Goal: Task Accomplishment & Management: Manage account settings

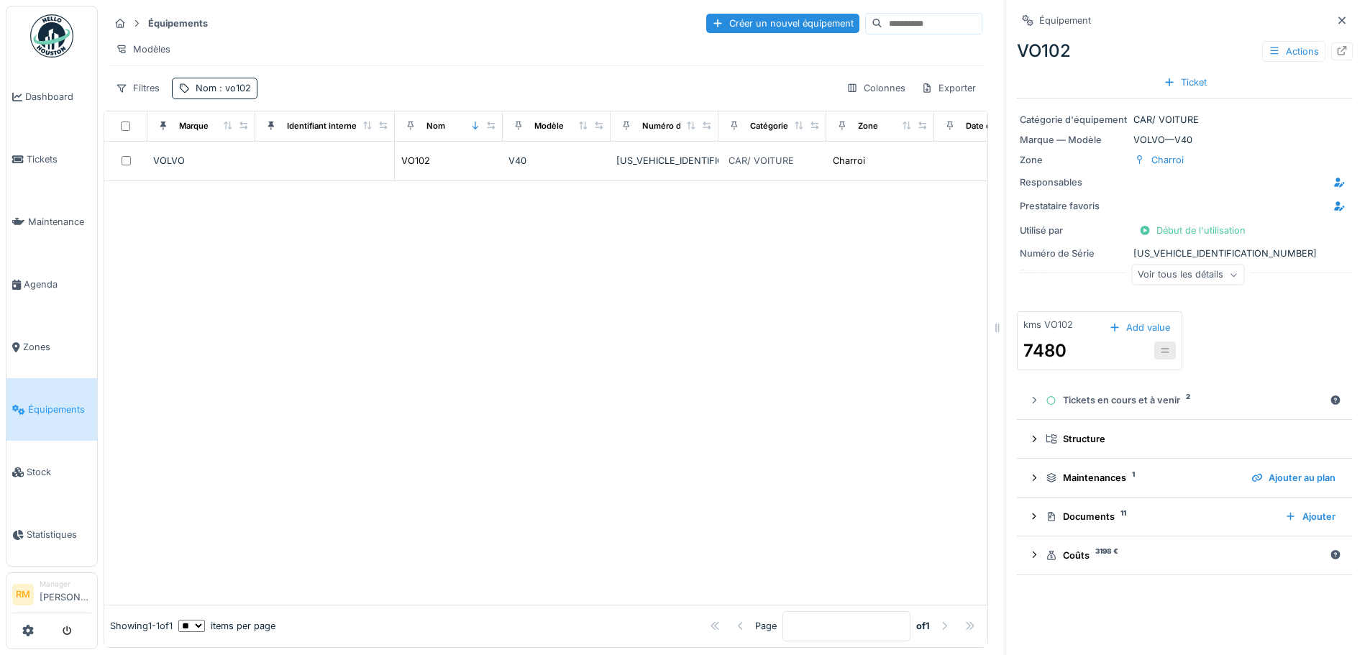
click at [239, 94] on span ": vo102" at bounding box center [234, 88] width 35 height 11
click at [310, 167] on icon at bounding box center [305, 167] width 12 height 9
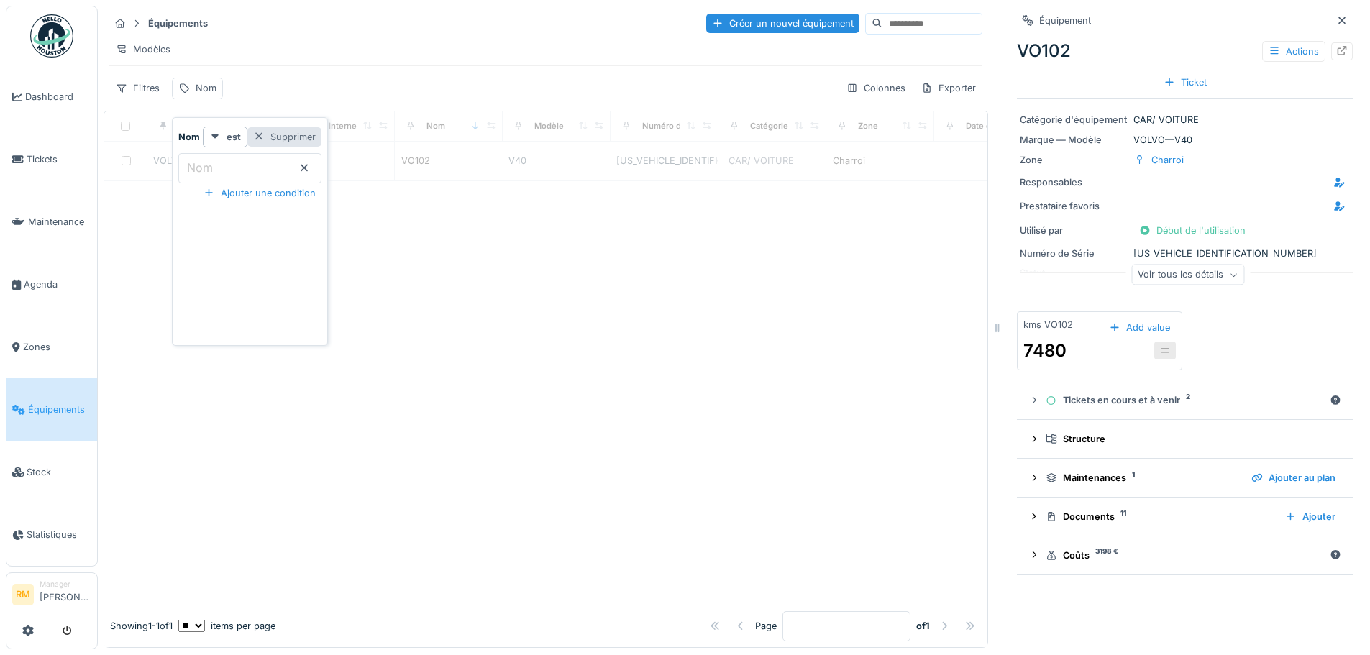
click at [309, 142] on div "Supprimer" at bounding box center [284, 136] width 74 height 19
click at [144, 99] on div "Filtres" at bounding box center [137, 88] width 57 height 21
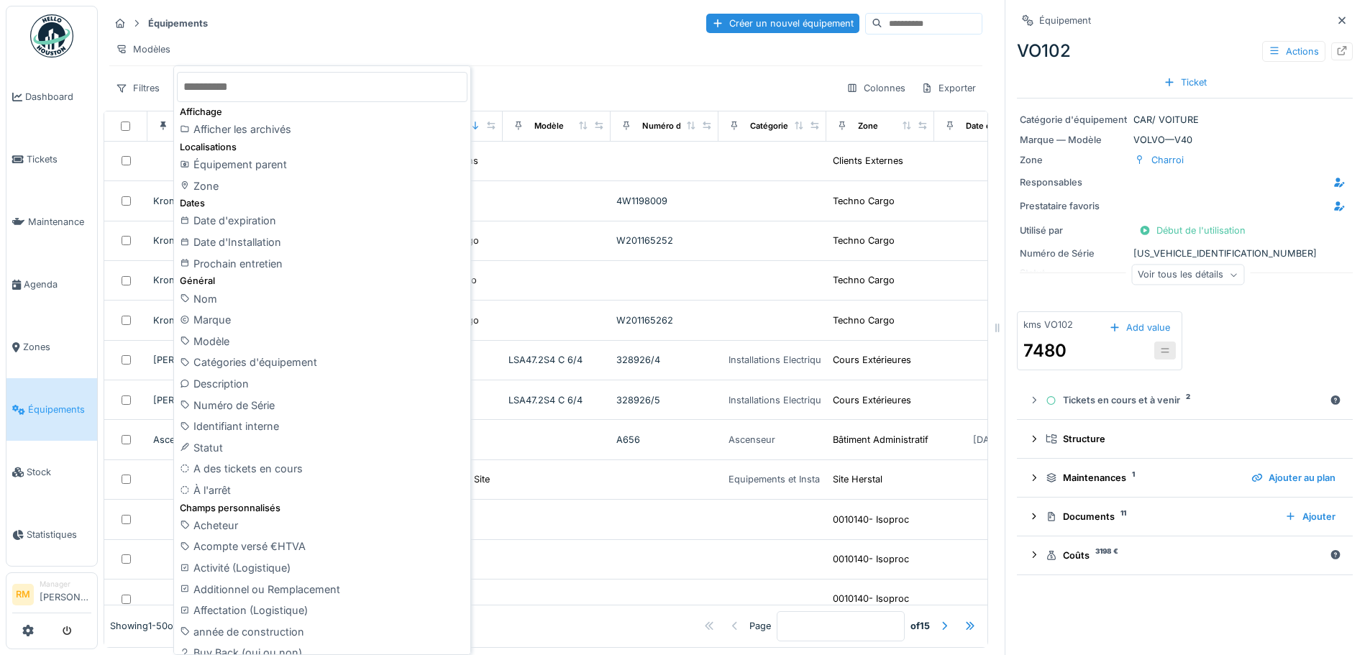
click at [271, 78] on input "text" at bounding box center [322, 87] width 291 height 30
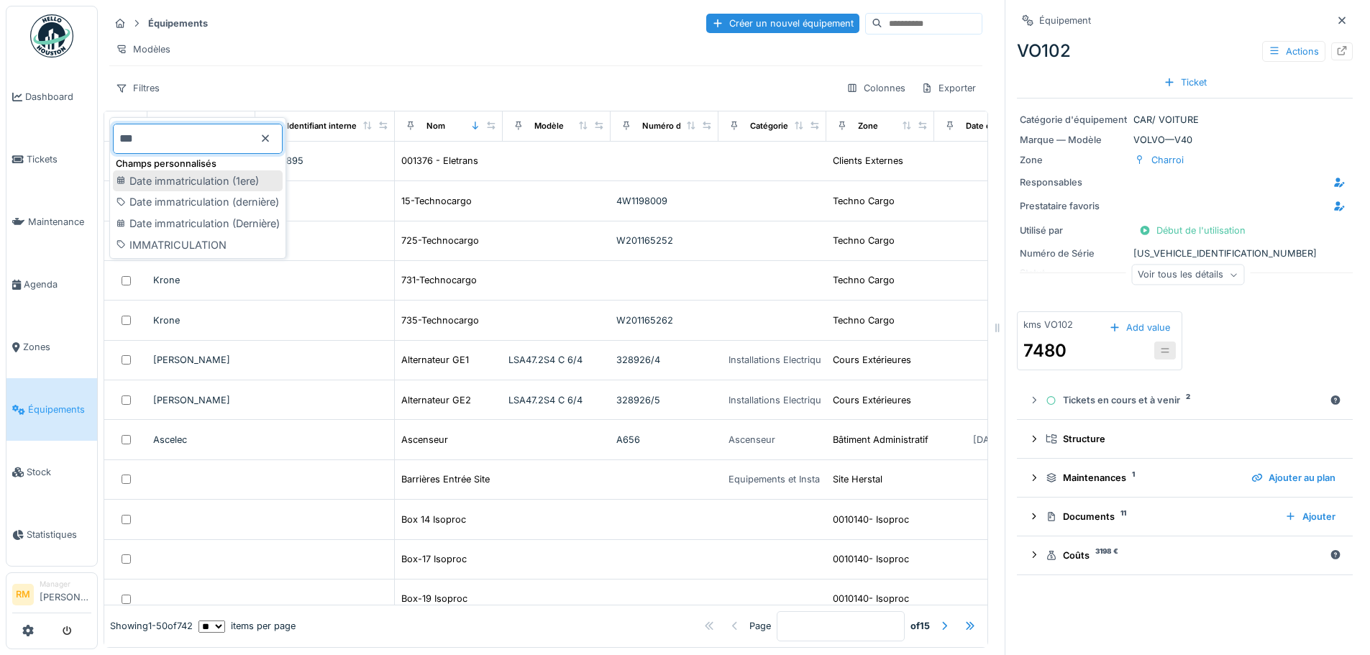
type input "***"
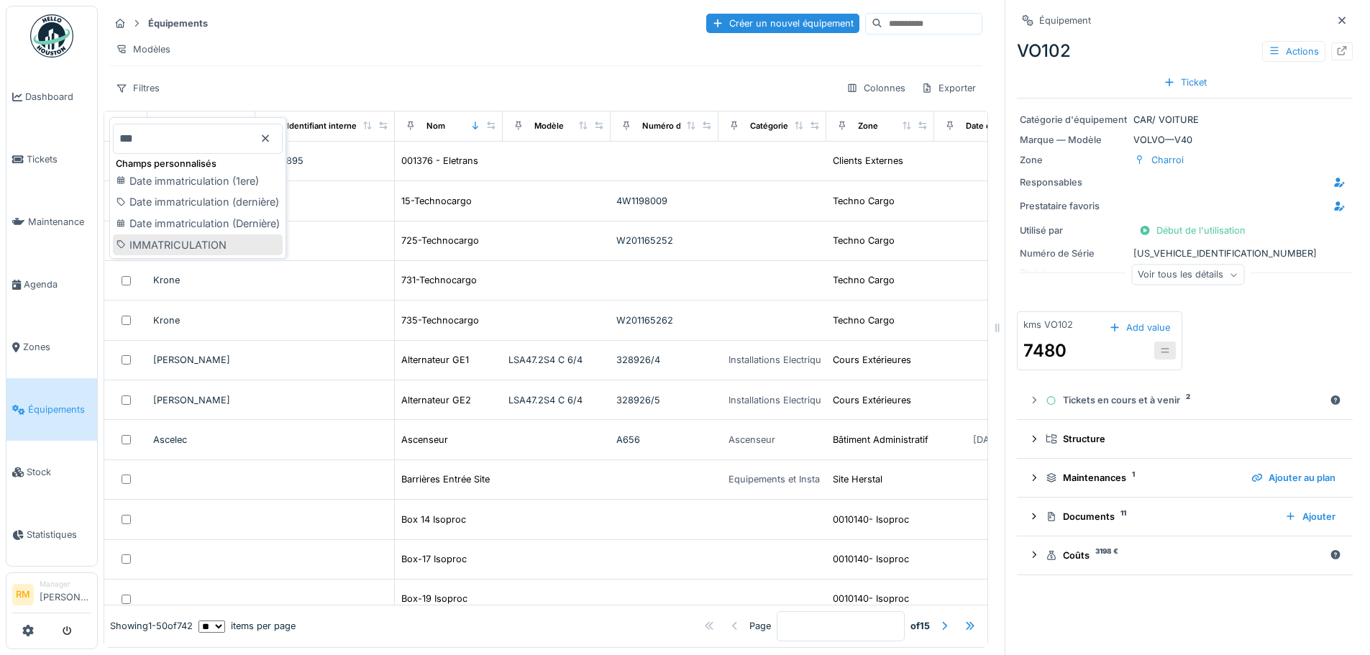
click at [215, 241] on div "IMMATRICULATION" at bounding box center [198, 246] width 170 height 22
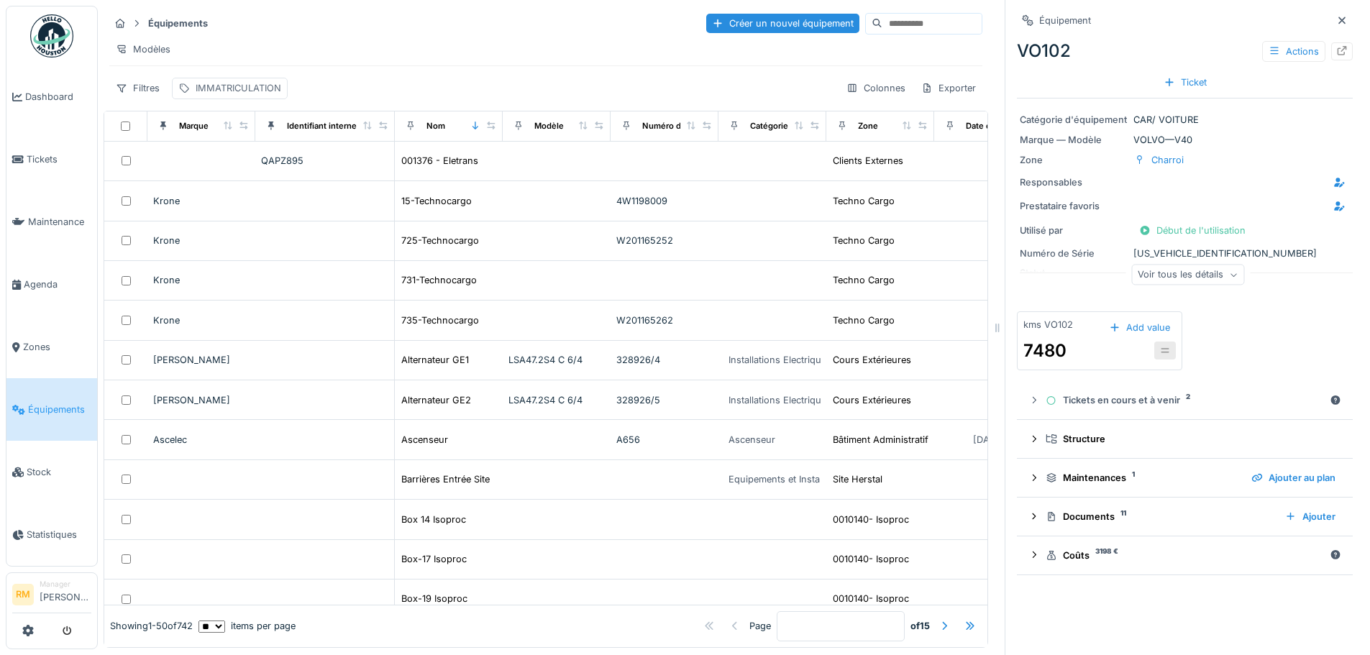
click at [223, 95] on div "IMMATRICULATION" at bounding box center [239, 88] width 86 height 14
click at [252, 166] on label "IMMATRICULATION" at bounding box center [239, 167] width 111 height 17
click at [252, 166] on input "IMMATRICULATION" at bounding box center [283, 168] width 211 height 30
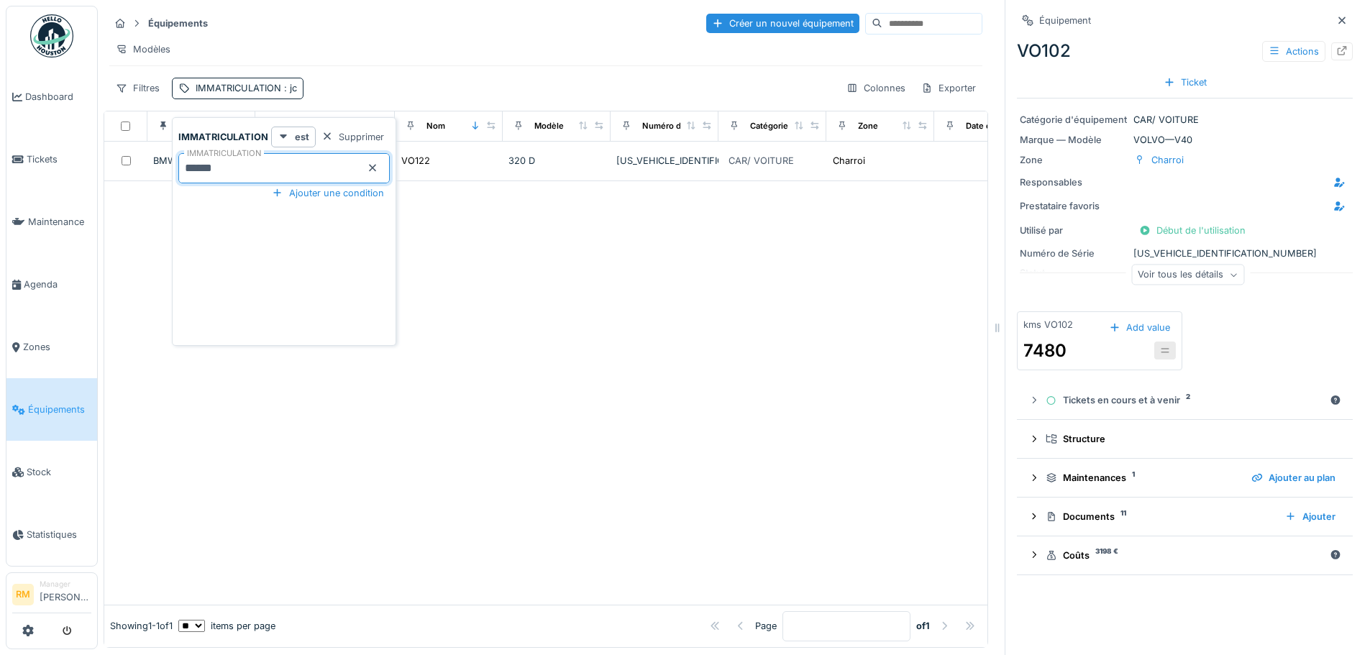
type input "******"
click at [495, 72] on div "Équipements Créer un nouvel équipement Modèles Filtres IMMATRICULATION : jc0480…" at bounding box center [546, 55] width 885 height 99
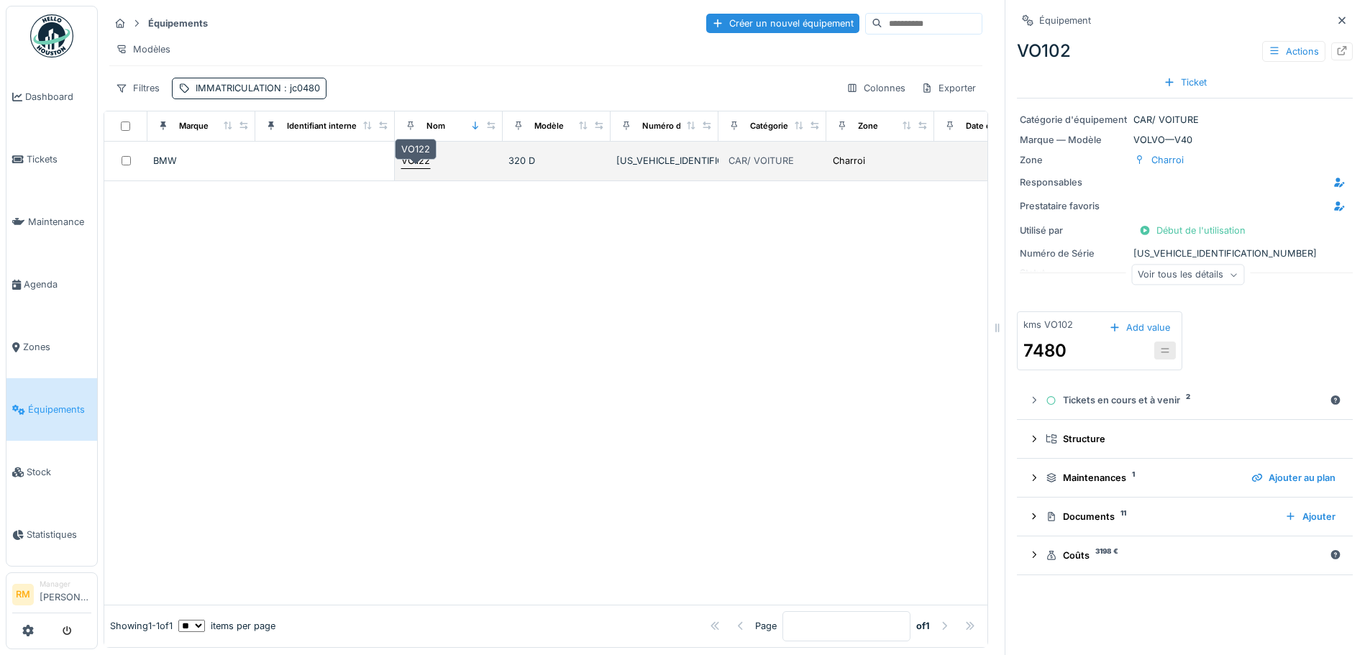
click at [414, 168] on div "VO122" at bounding box center [415, 161] width 29 height 14
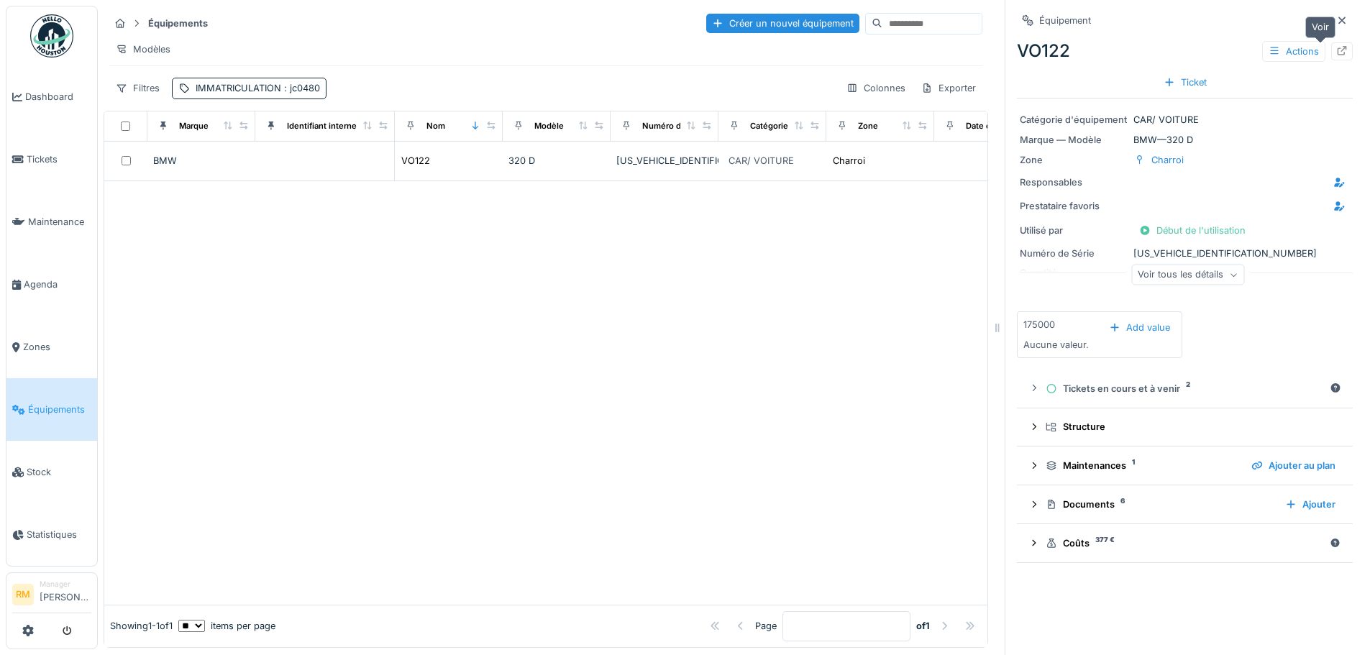
click at [1332, 50] on div at bounding box center [1343, 51] width 22 height 18
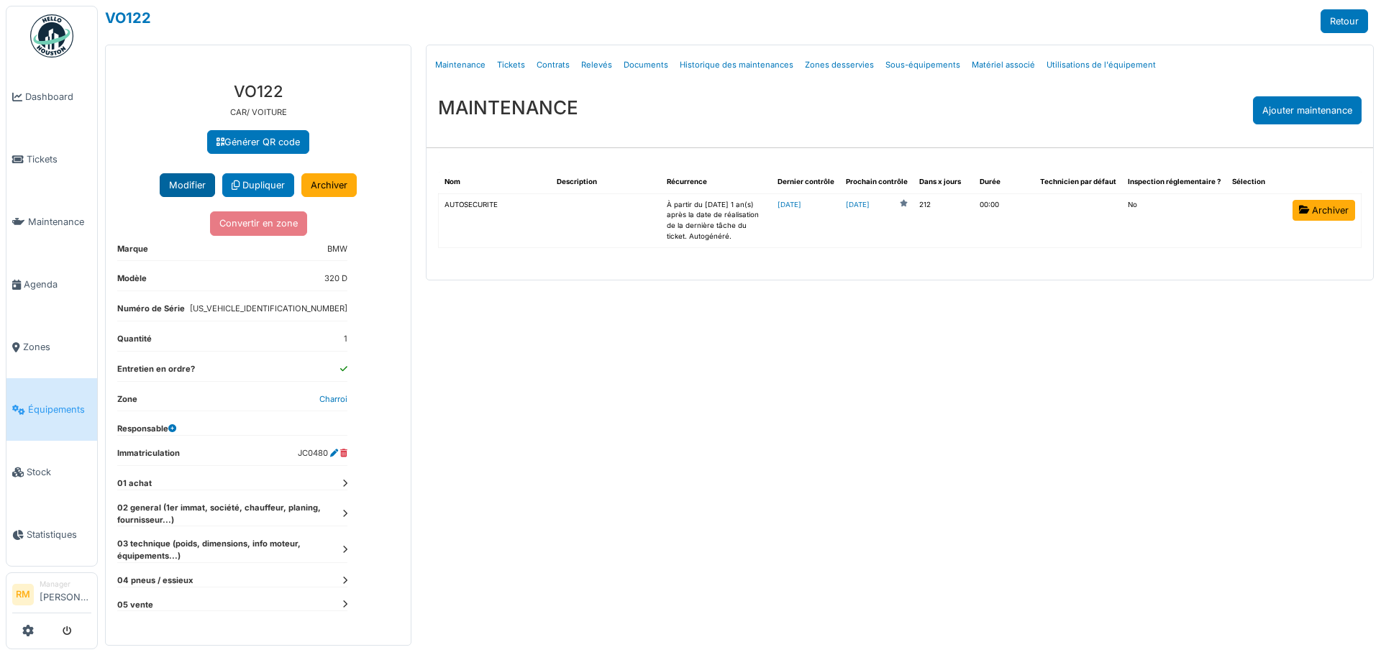
click at [192, 186] on button "Modifier" at bounding box center [187, 185] width 55 height 24
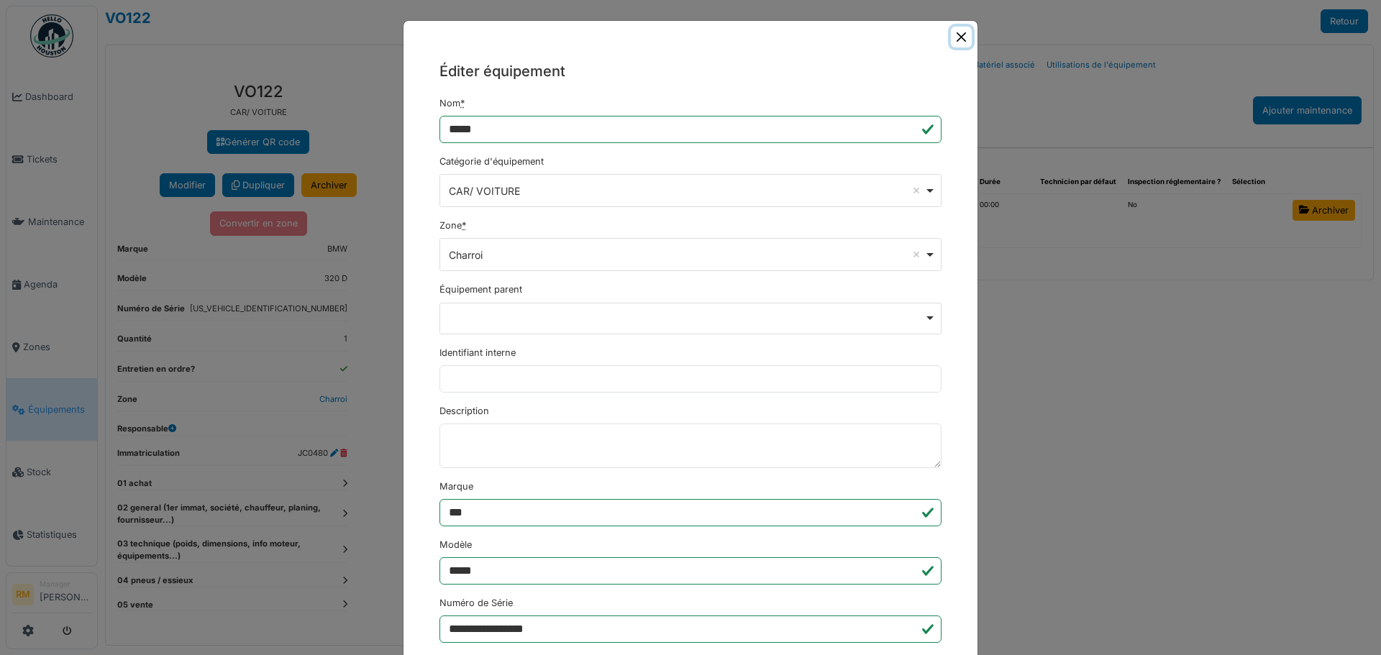
click at [961, 38] on button "Close" at bounding box center [961, 37] width 21 height 21
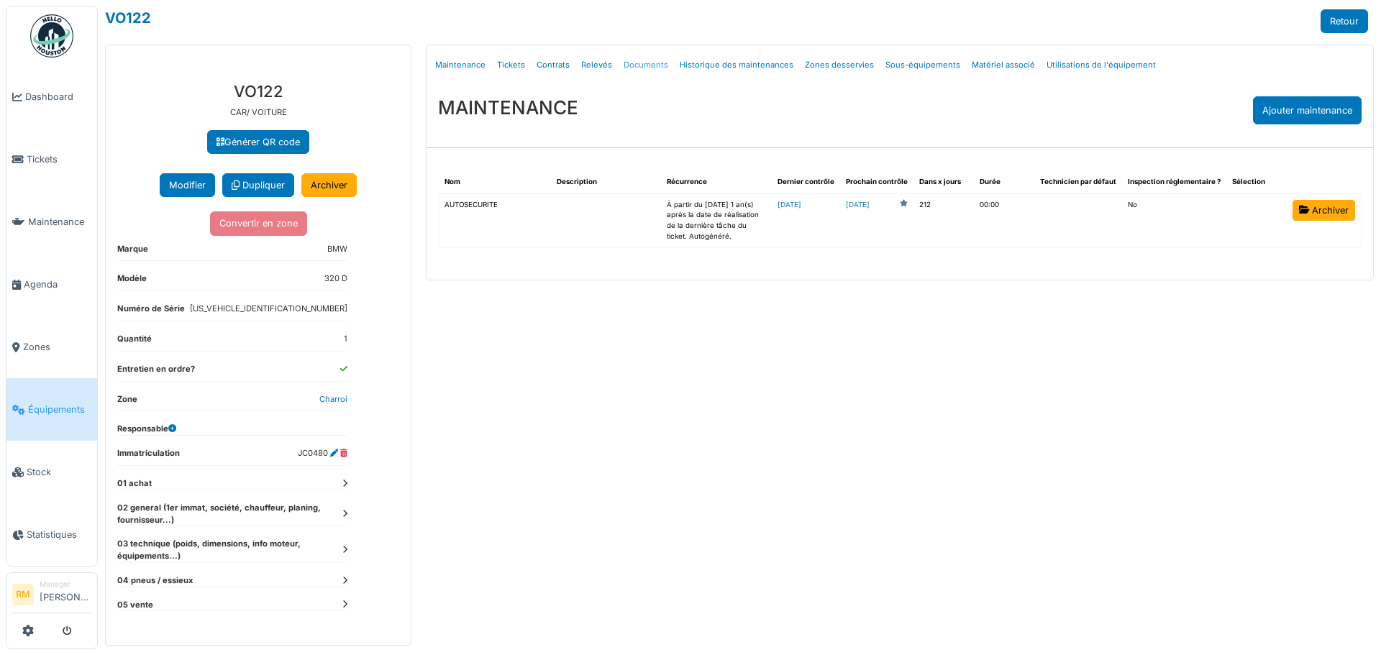
click at [657, 65] on link "Documents" at bounding box center [646, 65] width 56 height 34
select select "***"
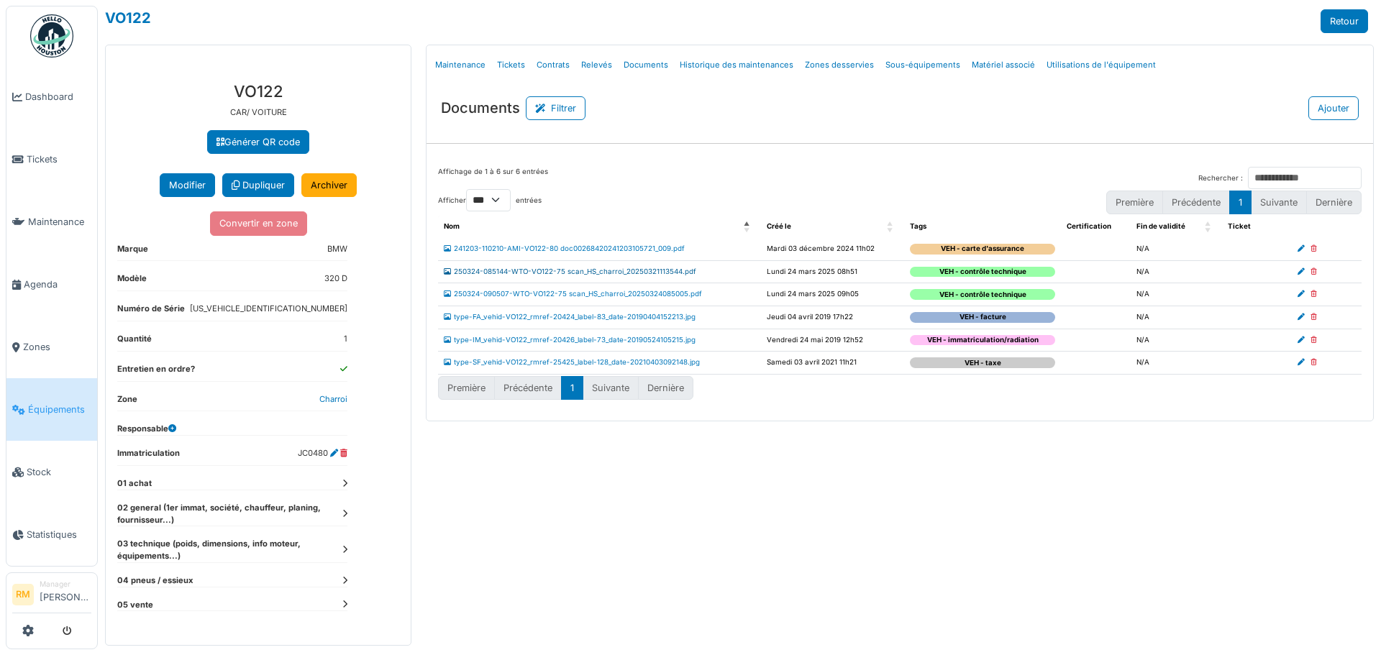
click at [673, 268] on link "250324-085144-WTO-VO122-75 scan_HS_charroi_20250321113544.pdf" at bounding box center [570, 272] width 252 height 8
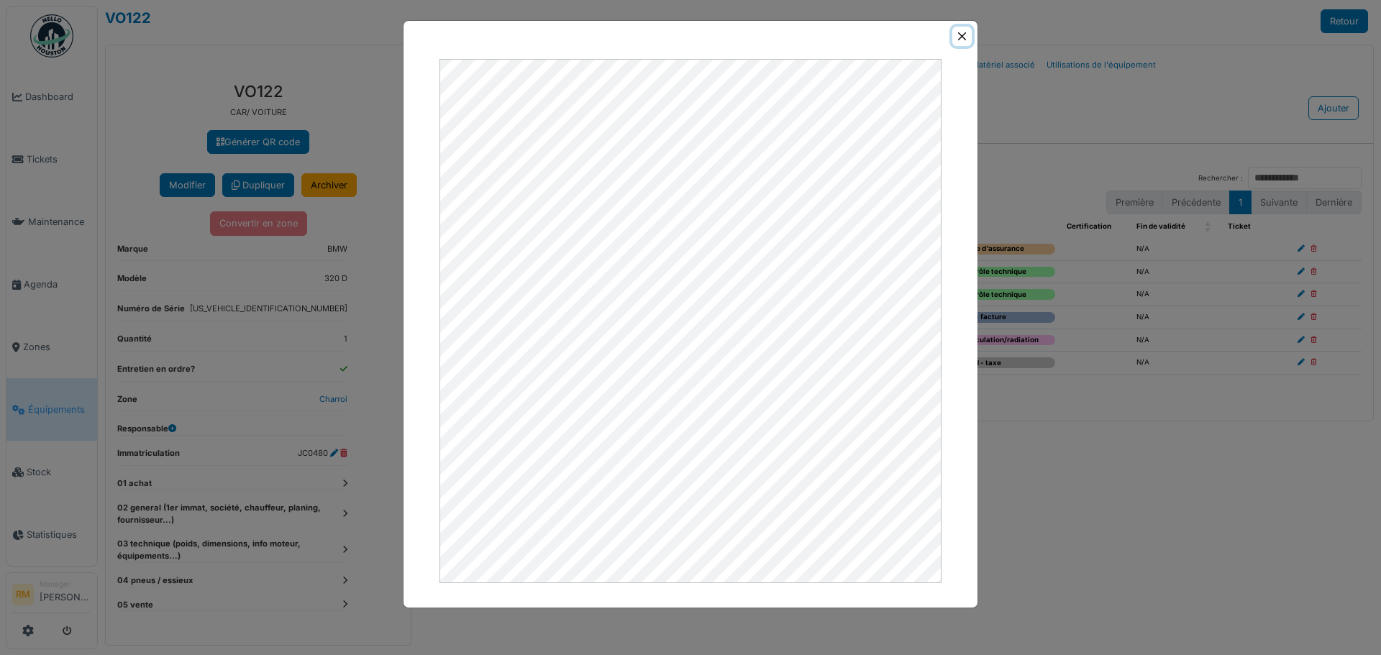
click at [966, 35] on button "Close" at bounding box center [961, 36] width 19 height 19
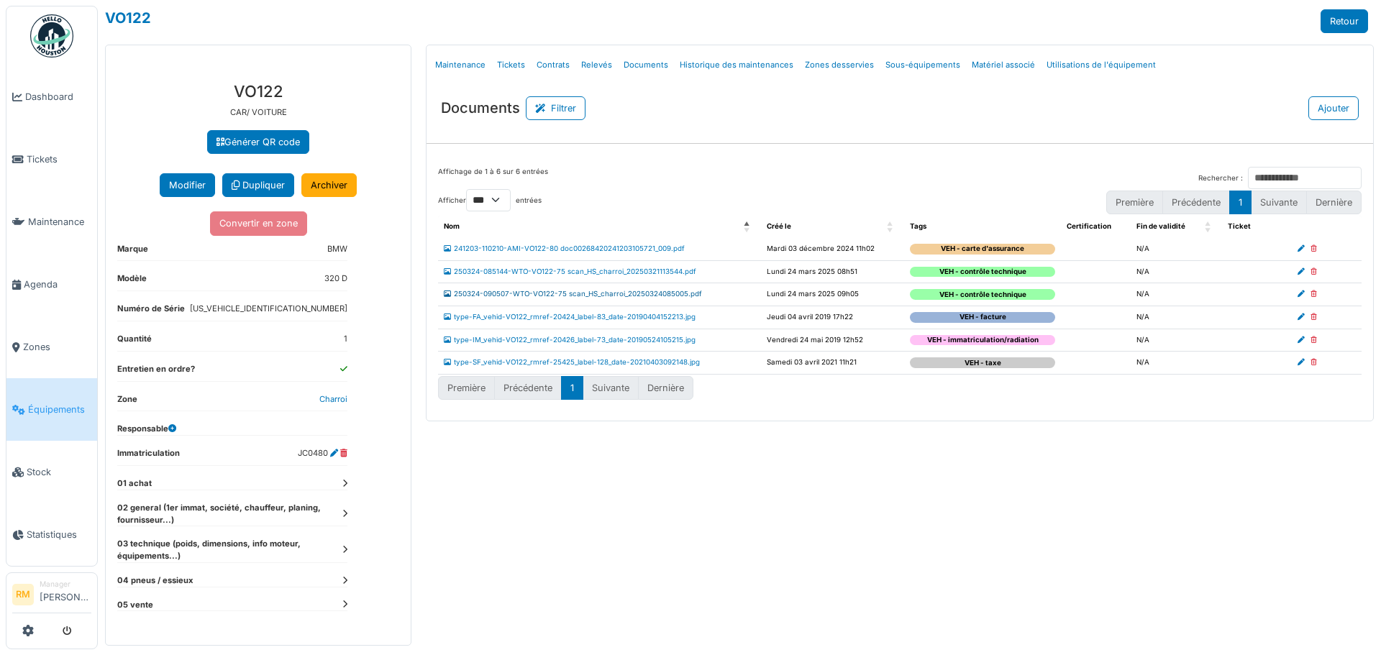
click at [639, 293] on link "250324-090507-WTO-VO122-75 scan_HS_charroi_20250324085005.pdf" at bounding box center [573, 294] width 258 height 8
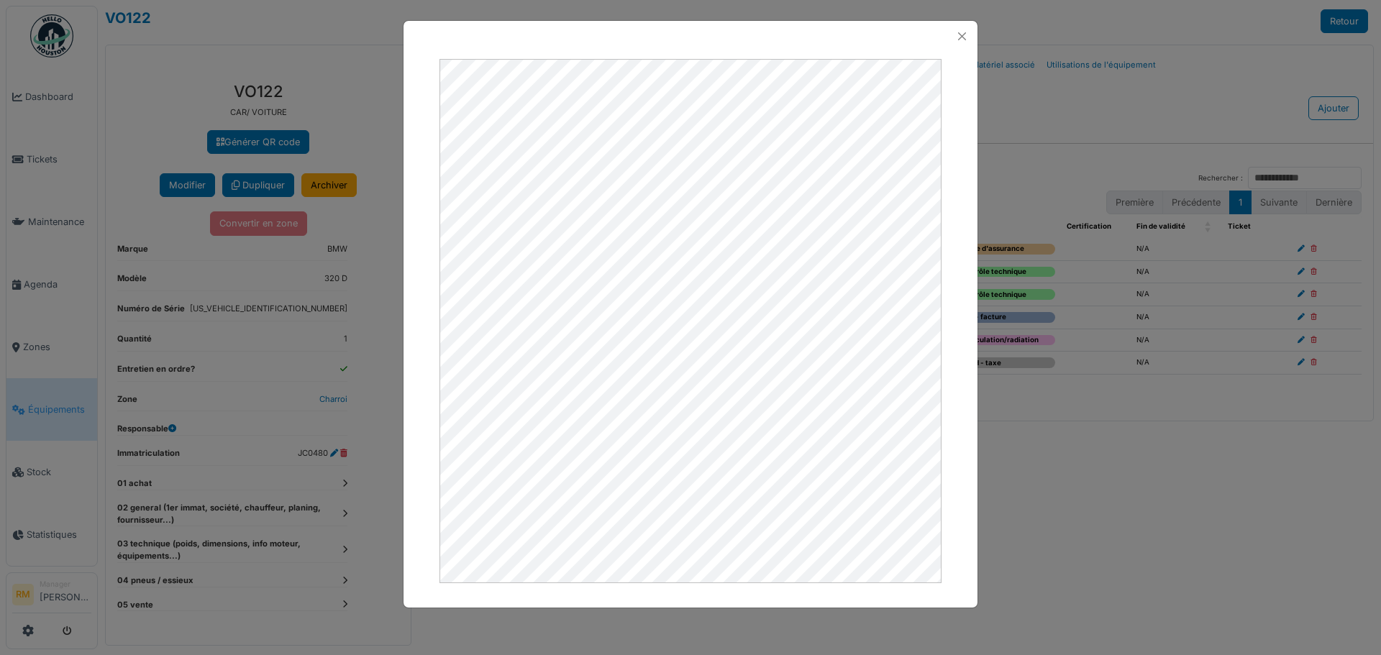
click at [548, 57] on div at bounding box center [691, 321] width 574 height 539
click at [960, 34] on button "Close" at bounding box center [961, 36] width 19 height 19
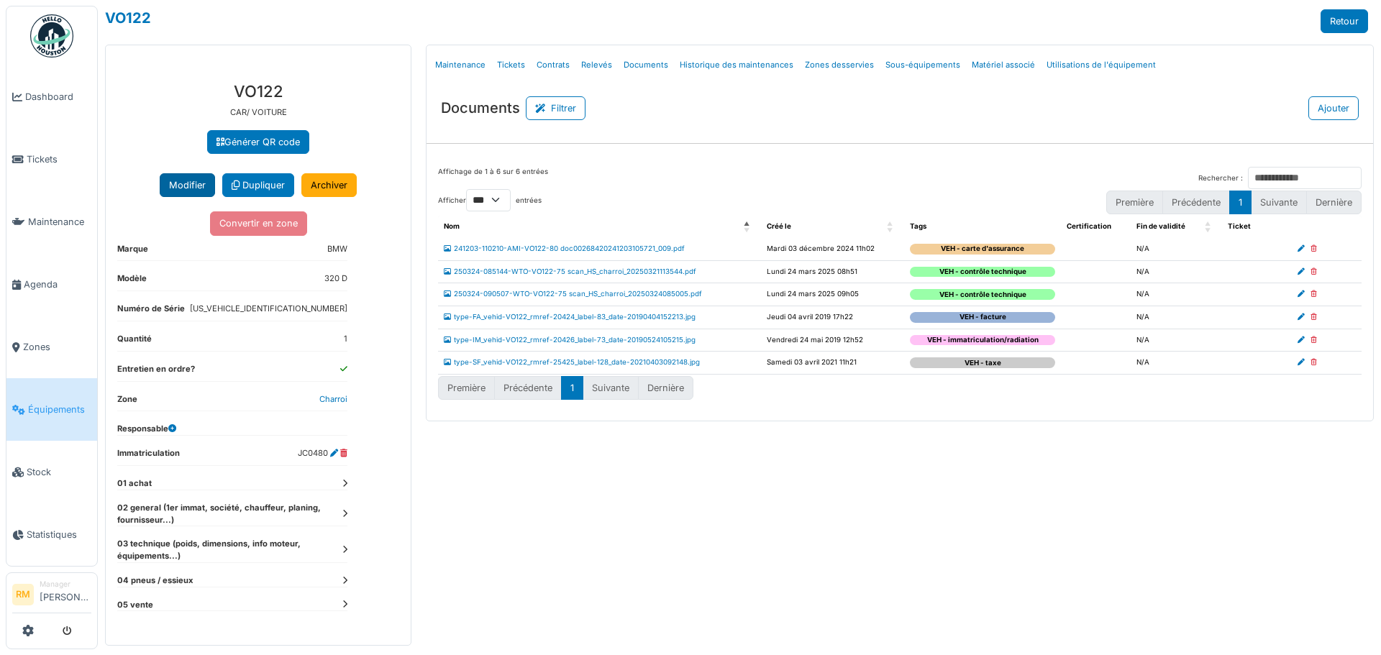
click at [181, 183] on button "Modifier" at bounding box center [187, 185] width 55 height 24
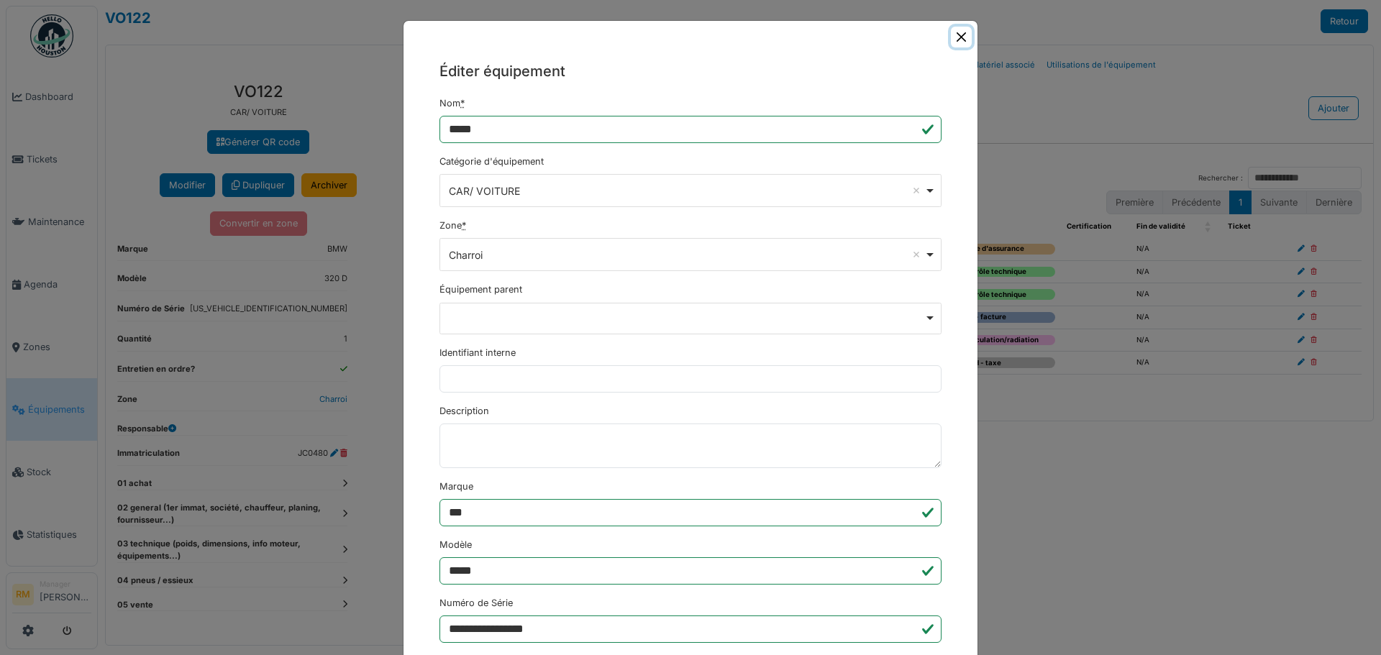
click at [952, 36] on button "Close" at bounding box center [961, 37] width 21 height 21
